Goal: Information Seeking & Learning: Learn about a topic

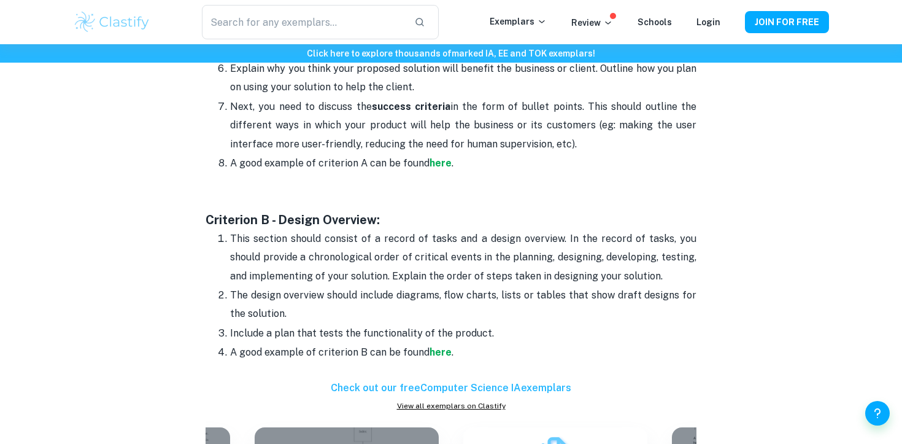
scroll to position [761, 0]
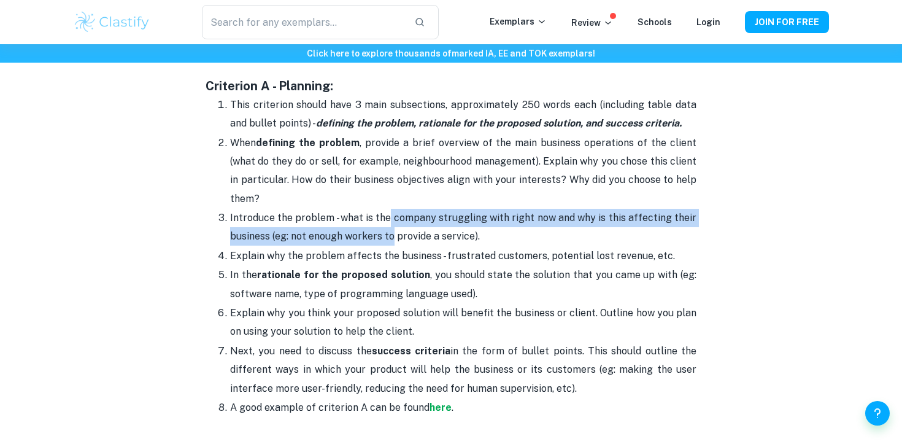
drag, startPoint x: 390, startPoint y: 217, endPoint x: 391, endPoint y: 240, distance: 23.4
click at [391, 240] on p "Introduce the problem - what is the company struggling with right now and why i…" at bounding box center [463, 227] width 466 height 37
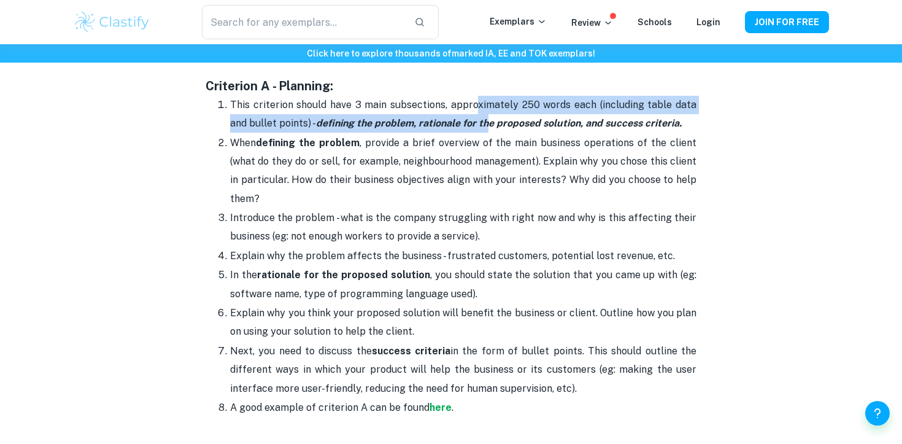
drag, startPoint x: 465, startPoint y: 102, endPoint x: 465, endPoint y: 117, distance: 15.3
click at [465, 117] on p "This criterion should have 3 main subsections, approximately 250 words each (in…" at bounding box center [463, 114] width 466 height 37
click at [331, 117] on strong "defining the problem, rationale for the proposed solution, and success criteria." at bounding box center [499, 123] width 366 height 12
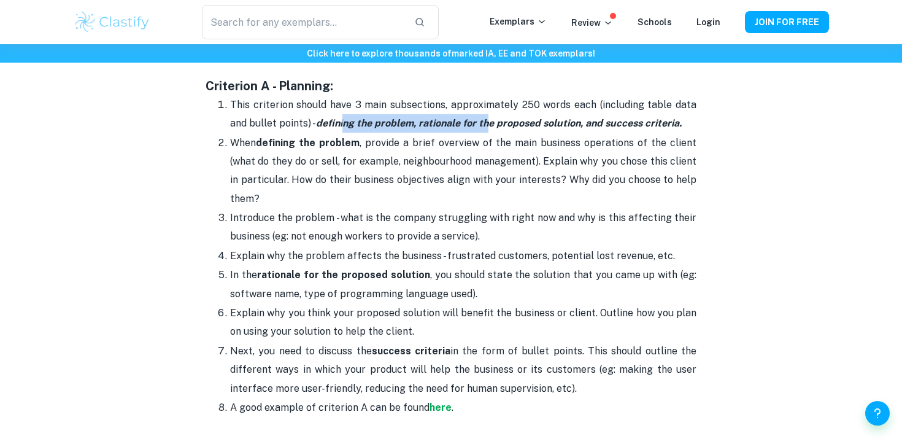
drag, startPoint x: 322, startPoint y: 119, endPoint x: 473, endPoint y: 118, distance: 150.9
click at [473, 118] on strong "defining the problem, rationale for the proposed solution, and success criteria." at bounding box center [499, 123] width 366 height 12
drag, startPoint x: 539, startPoint y: 122, endPoint x: 620, endPoint y: 122, distance: 80.4
click at [613, 122] on strong "defining the problem, rationale for the proposed solution, and success criteria." at bounding box center [499, 123] width 366 height 12
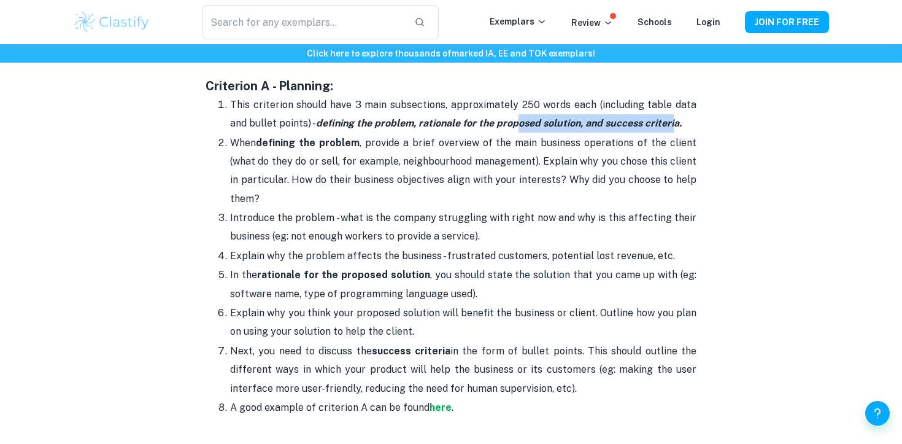
drag, startPoint x: 653, startPoint y: 127, endPoint x: 494, endPoint y: 127, distance: 159.5
click at [494, 127] on strong "defining the problem, rationale for the proposed solution, and success criteria." at bounding box center [499, 123] width 366 height 12
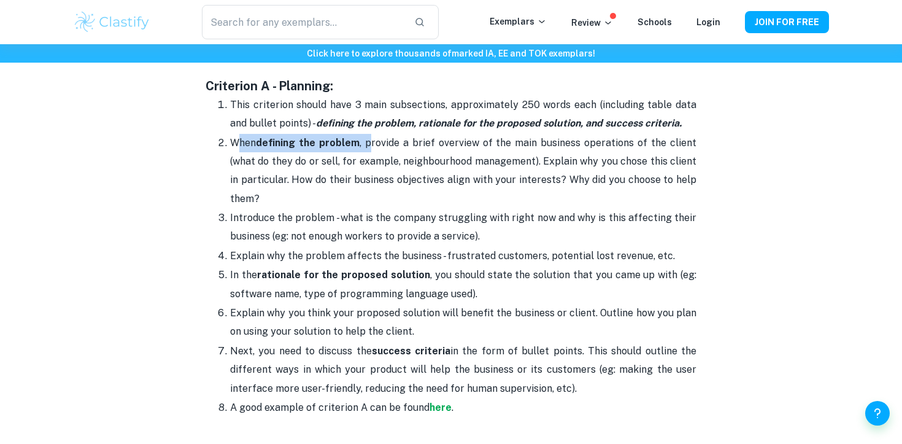
drag, startPoint x: 237, startPoint y: 145, endPoint x: 371, endPoint y: 144, distance: 133.8
click at [372, 145] on p "When defining the problem , provide a brief overview of the main business opera…" at bounding box center [463, 171] width 466 height 75
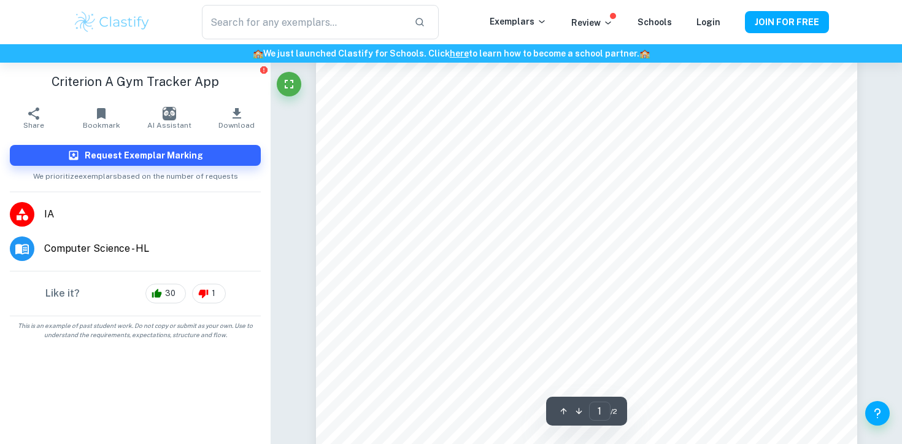
scroll to position [85, 0]
